Goal: Information Seeking & Learning: Learn about a topic

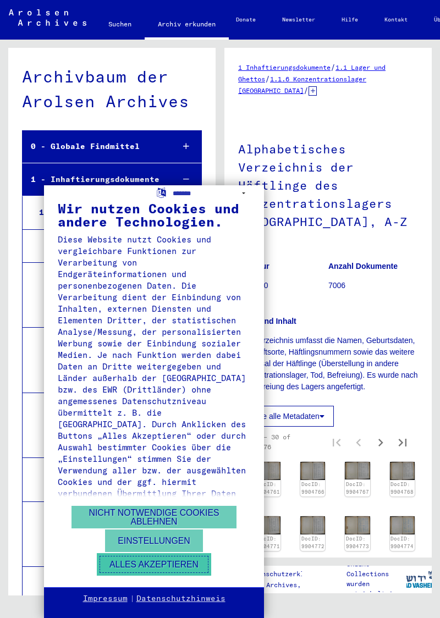
click at [158, 565] on button "Alles akzeptieren" at bounding box center [154, 564] width 114 height 23
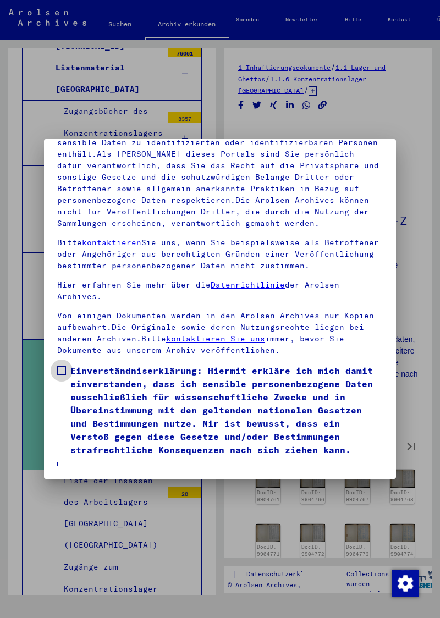
scroll to position [149, 0]
click at [61, 366] on span at bounding box center [61, 370] width 9 height 9
click at [106, 462] on button "Ich stimme zu" at bounding box center [98, 472] width 83 height 21
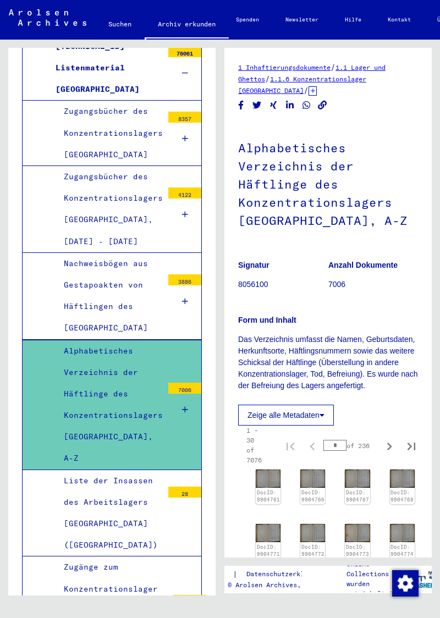
click at [101, 397] on div "Alphabetisches Verzeichnis der Häftlinge des Konzentrationslagers [GEOGRAPHIC_D…" at bounding box center [108, 404] width 107 height 129
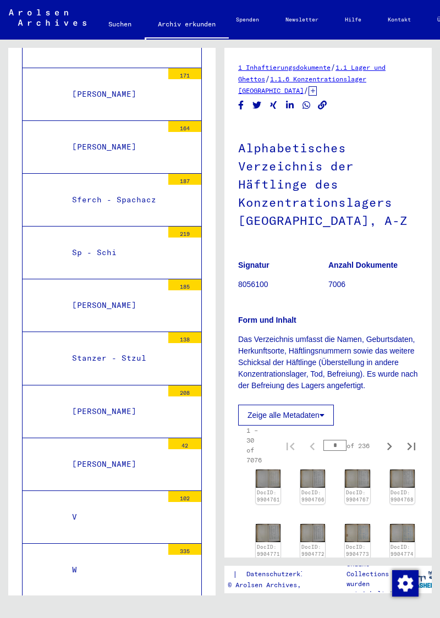
click at [80, 559] on div "W" at bounding box center [113, 569] width 99 height 21
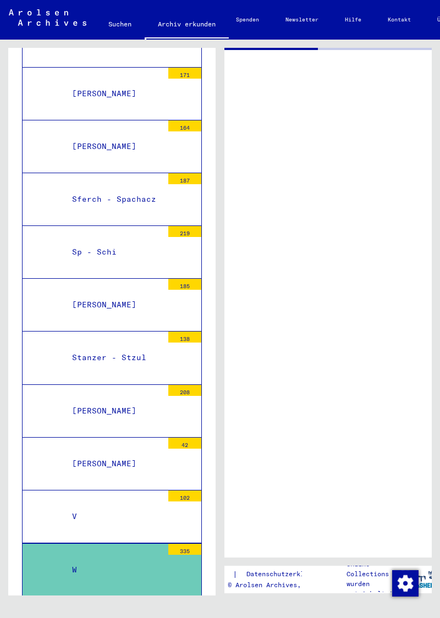
scroll to position [2480, 0]
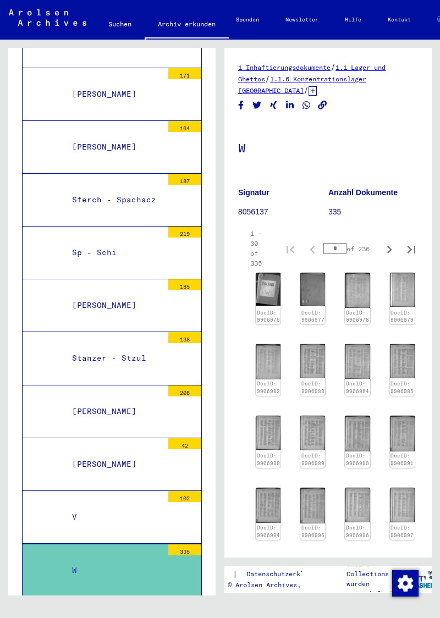
click at [309, 426] on img at bounding box center [312, 432] width 25 height 35
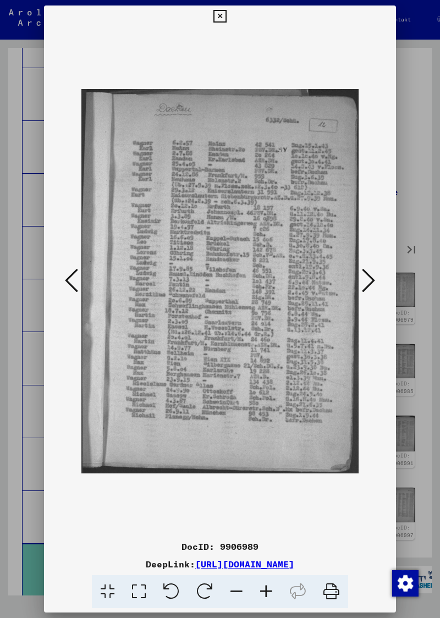
click at [367, 277] on icon at bounding box center [368, 280] width 13 height 26
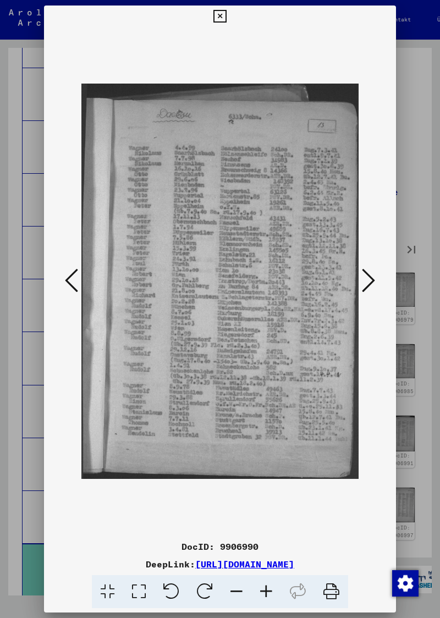
click at [371, 274] on icon at bounding box center [368, 280] width 13 height 26
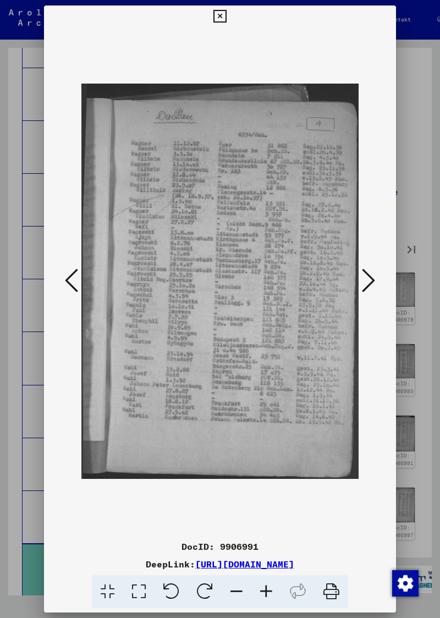
click at [373, 277] on icon at bounding box center [368, 280] width 13 height 26
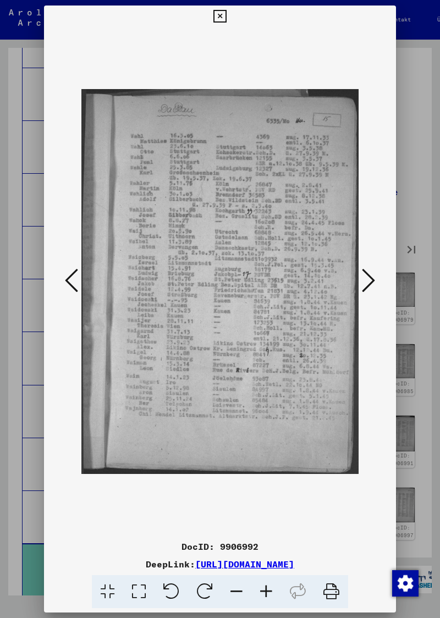
click at [370, 276] on icon at bounding box center [368, 280] width 13 height 26
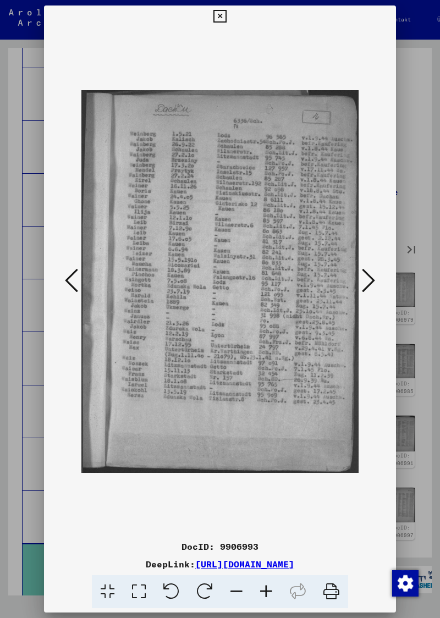
click at [375, 275] on button at bounding box center [368, 280] width 20 height 31
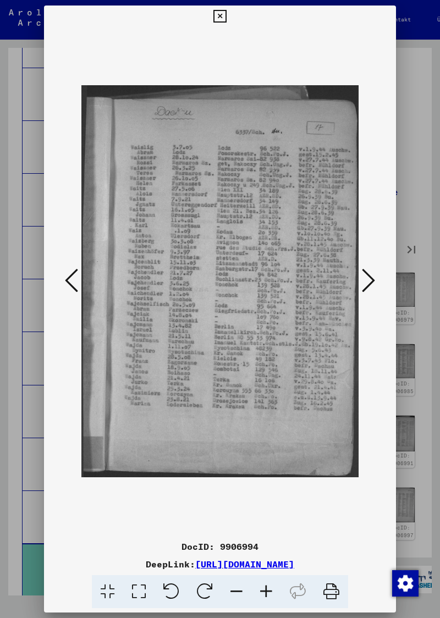
click at [377, 275] on button at bounding box center [368, 280] width 20 height 31
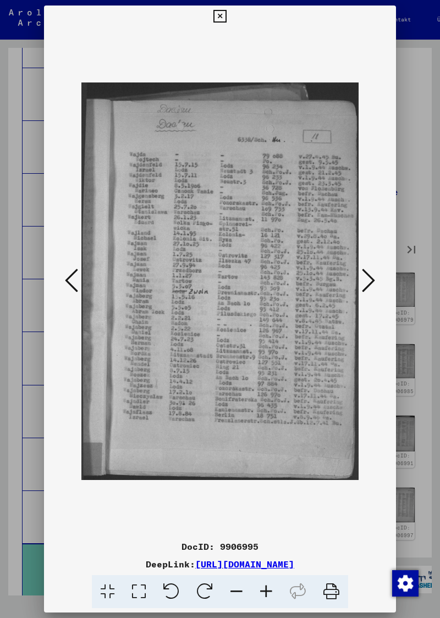
click at [375, 277] on button at bounding box center [368, 280] width 20 height 31
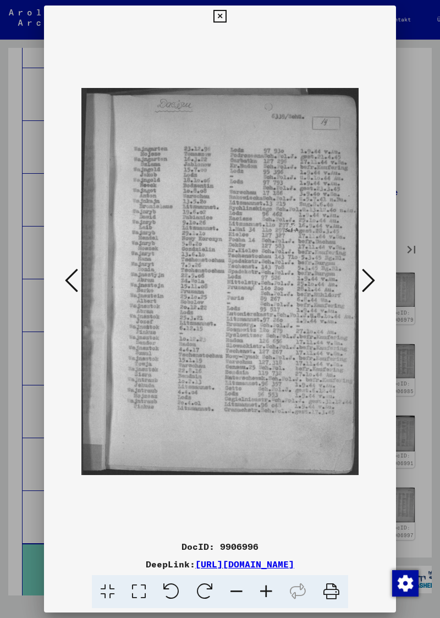
click at [376, 274] on button at bounding box center [368, 280] width 20 height 31
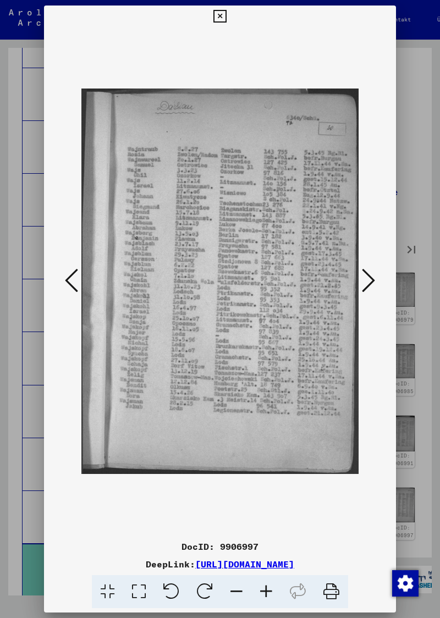
click at [375, 275] on button at bounding box center [368, 280] width 20 height 31
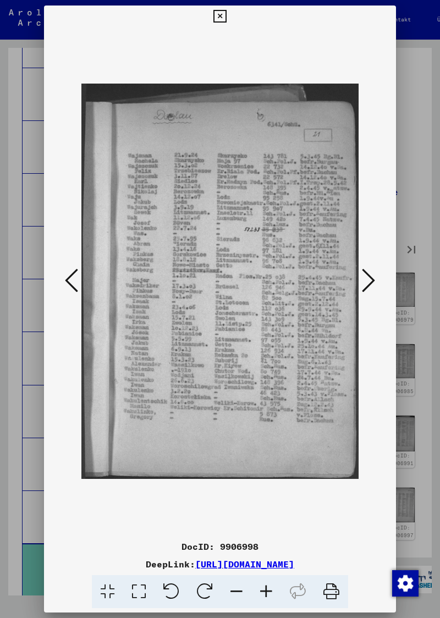
click at [375, 275] on button at bounding box center [368, 280] width 20 height 31
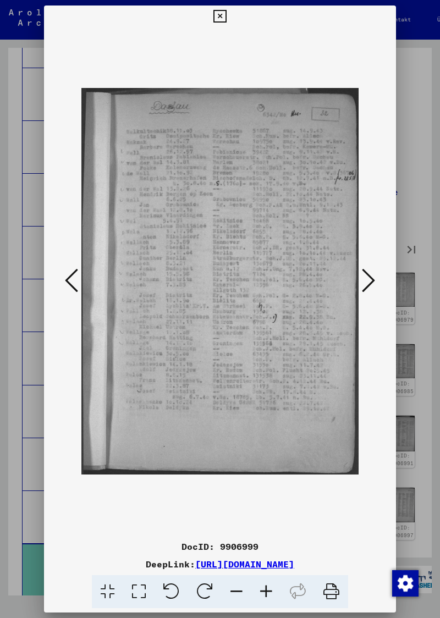
click at [377, 274] on button at bounding box center [368, 280] width 20 height 31
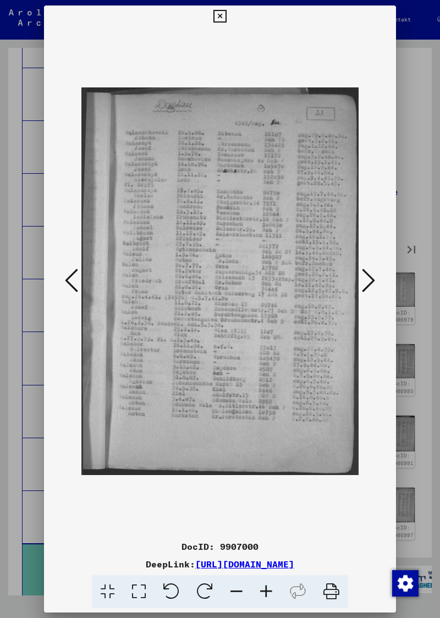
click at [375, 271] on button at bounding box center [368, 280] width 20 height 31
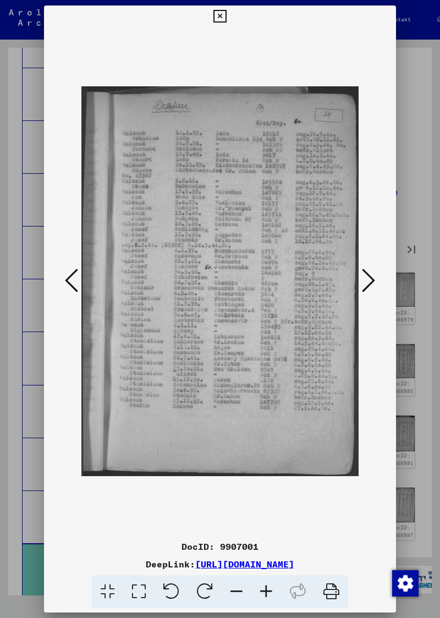
click at [377, 271] on button at bounding box center [368, 280] width 20 height 31
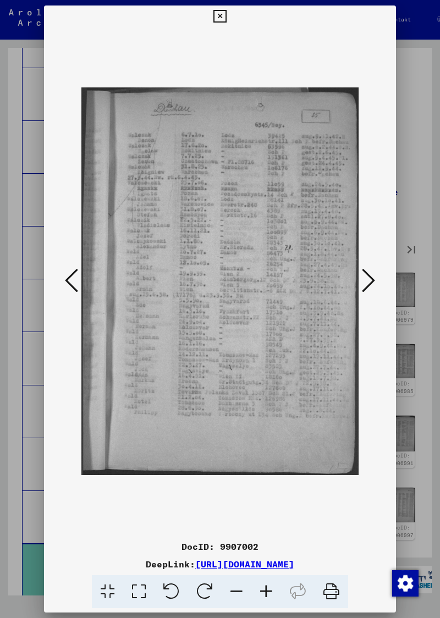
click at [375, 270] on button at bounding box center [368, 280] width 20 height 31
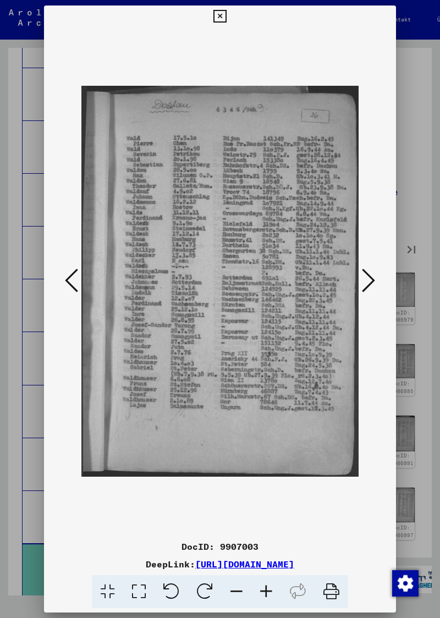
click at [376, 267] on button at bounding box center [368, 280] width 20 height 31
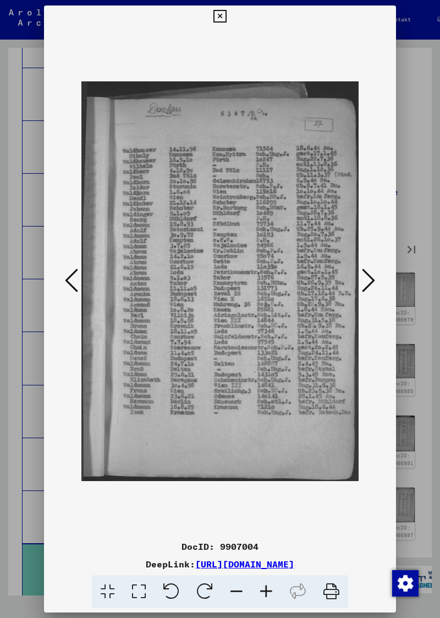
click at [376, 268] on button at bounding box center [368, 280] width 20 height 31
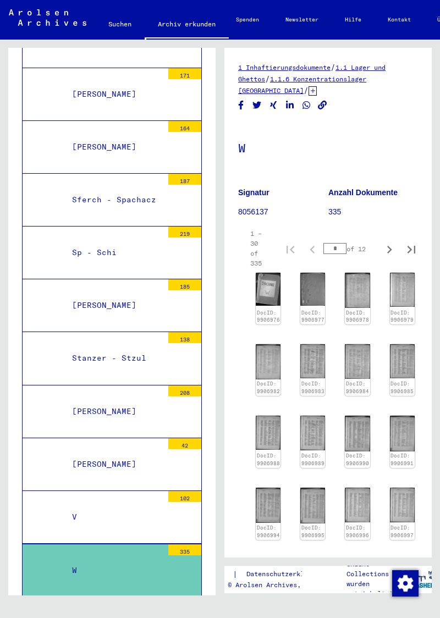
click at [350, 503] on img at bounding box center [357, 504] width 25 height 35
